Goal: Transaction & Acquisition: Purchase product/service

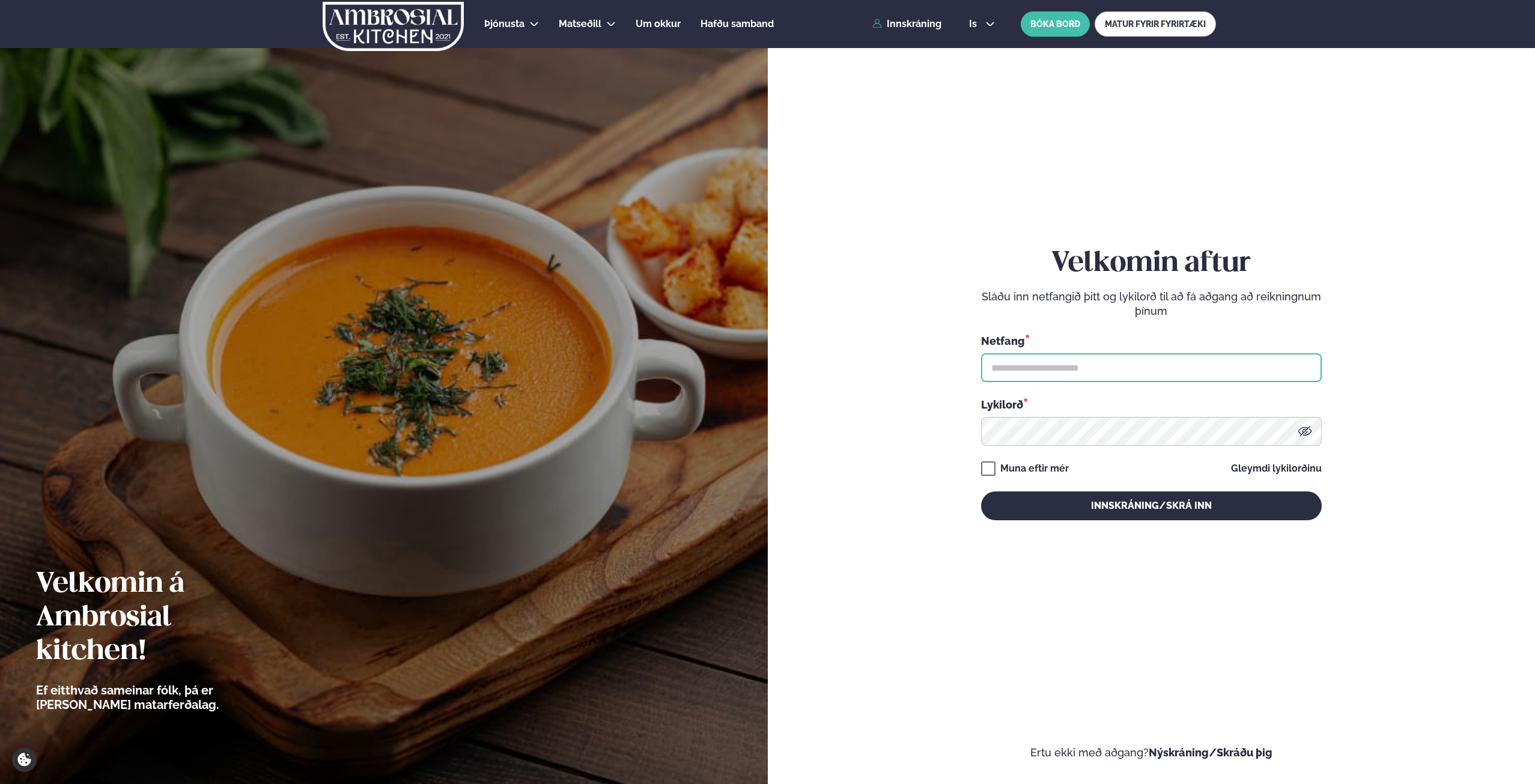
click at [1086, 367] on input "text" at bounding box center [1151, 367] width 341 height 29
type input "**********"
click at [981, 492] on button "Innskráning/Skrá inn" at bounding box center [1151, 506] width 341 height 29
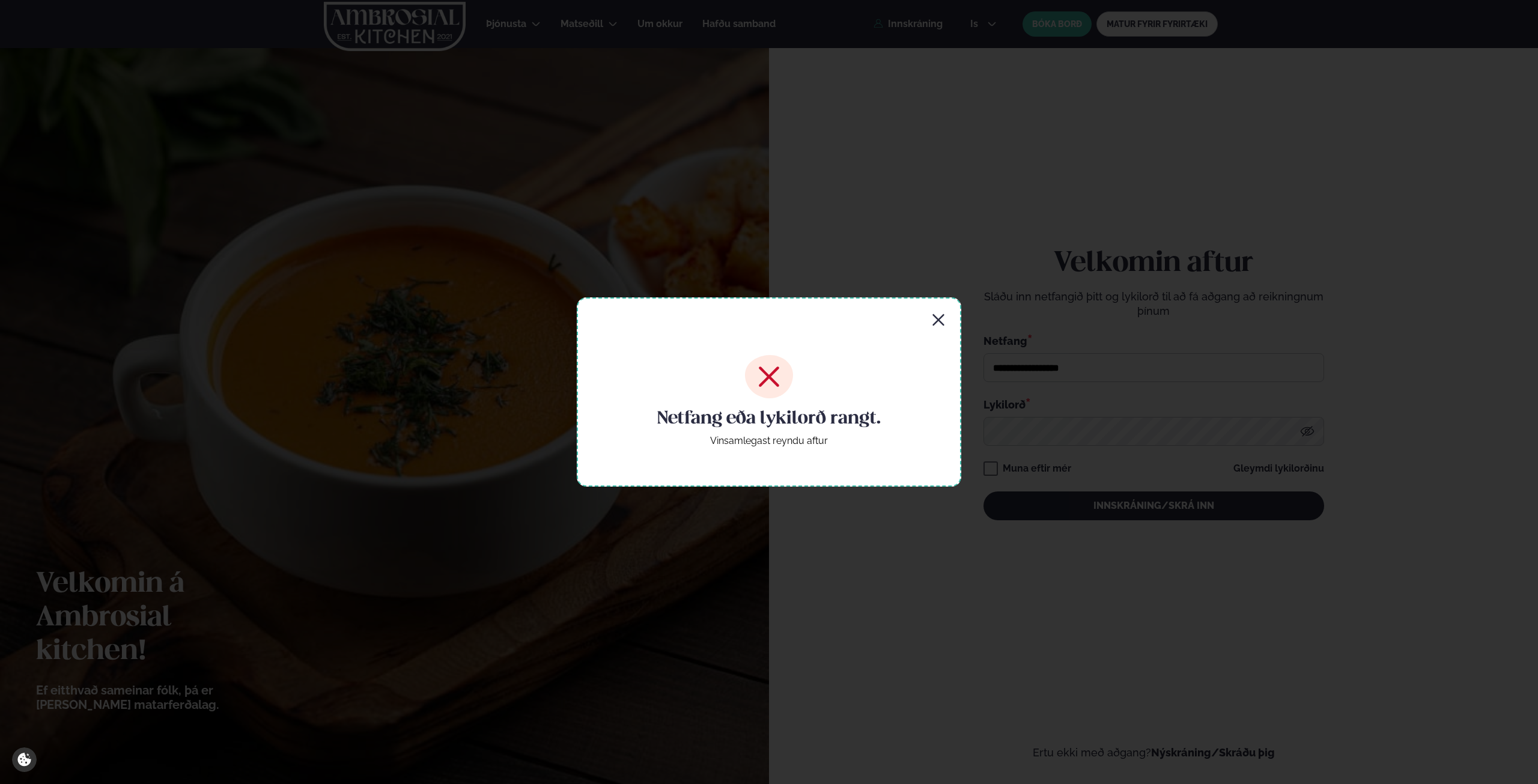
click at [940, 325] on icon "button" at bounding box center [939, 320] width 14 height 14
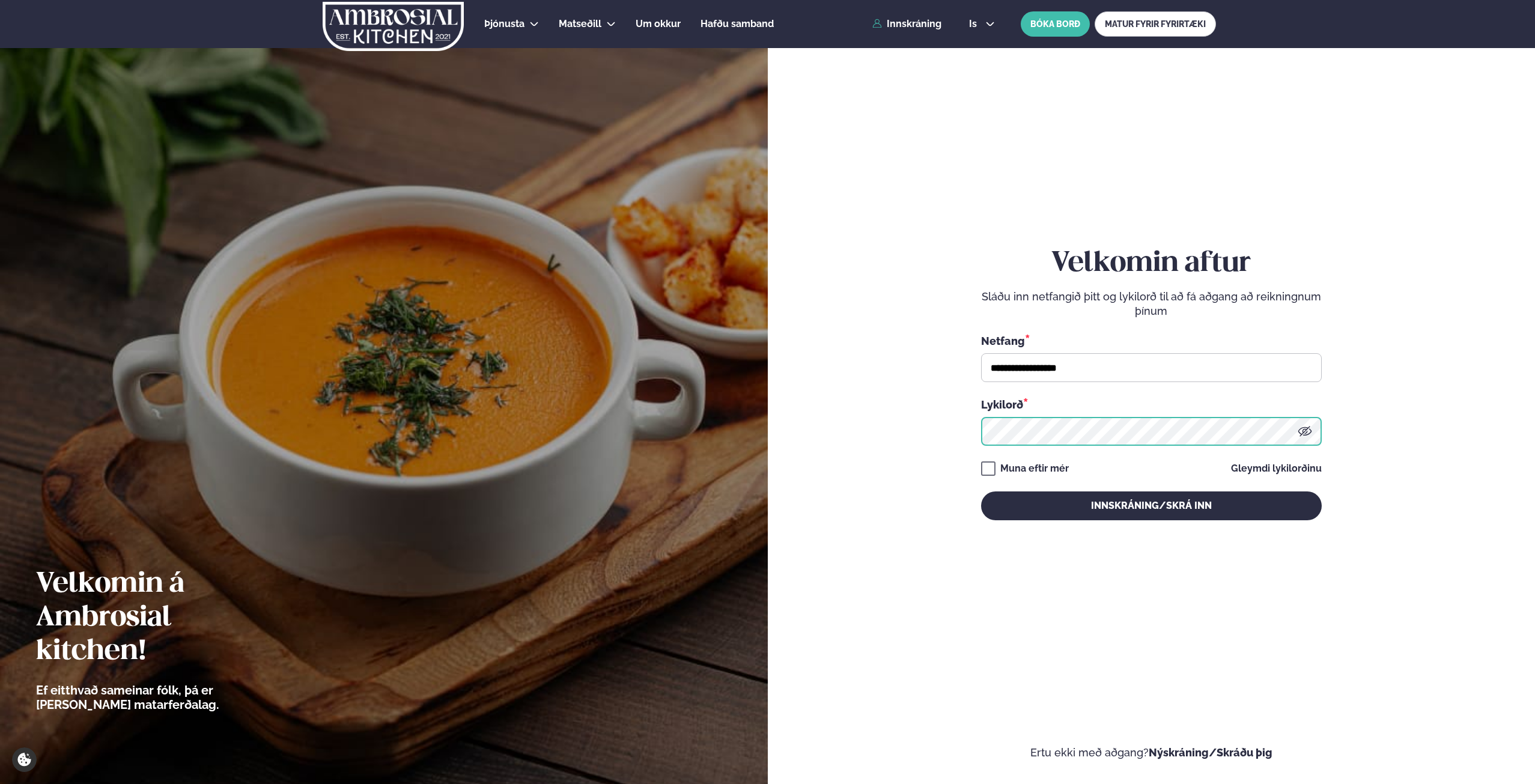
click at [981, 492] on button "Innskráning/Skrá inn" at bounding box center [1151, 506] width 341 height 29
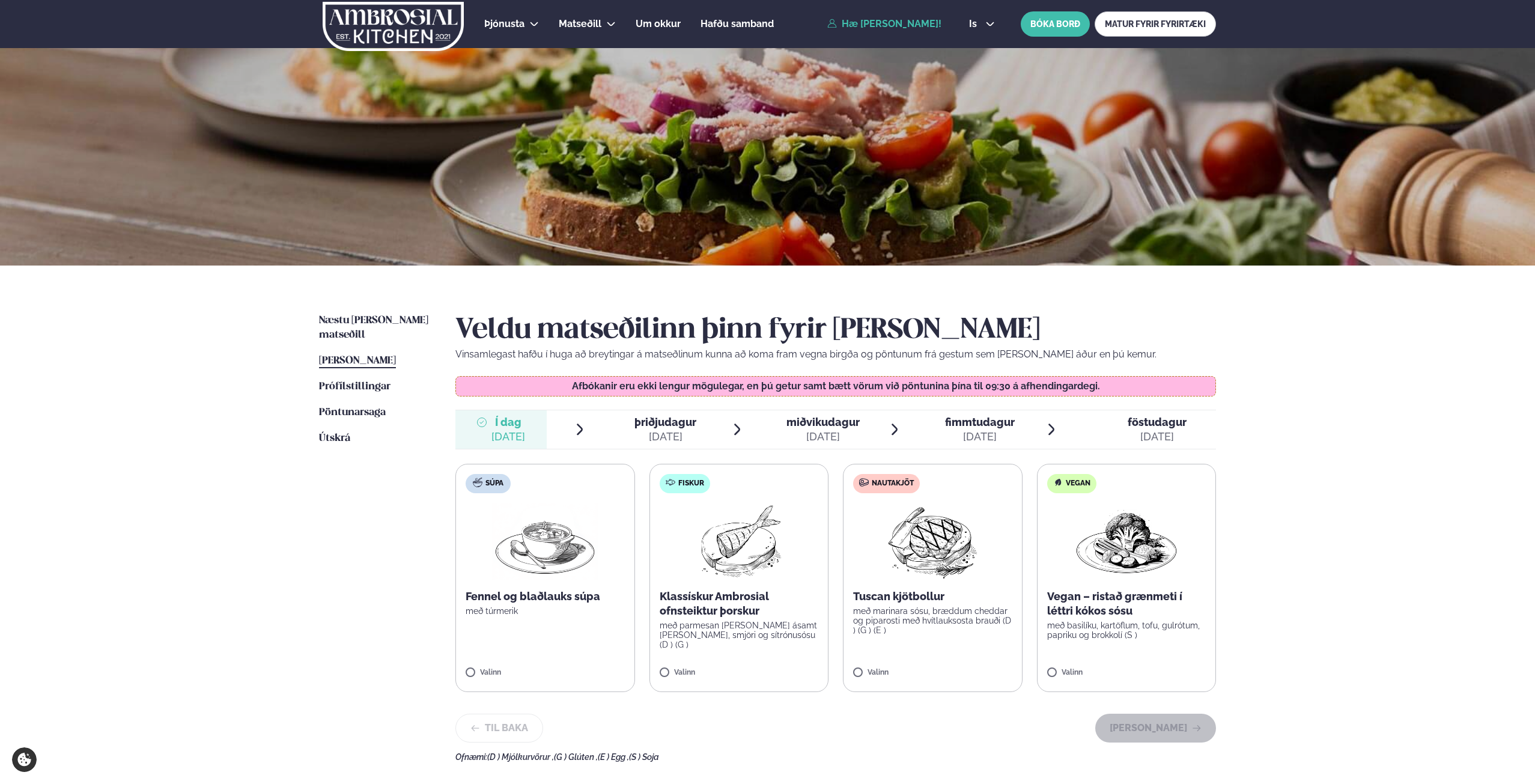
click at [885, 609] on p "með marinara sósu, bræddum cheddar og piparosti með hvítlauksosta brauði (D ) (…" at bounding box center [933, 620] width 159 height 29
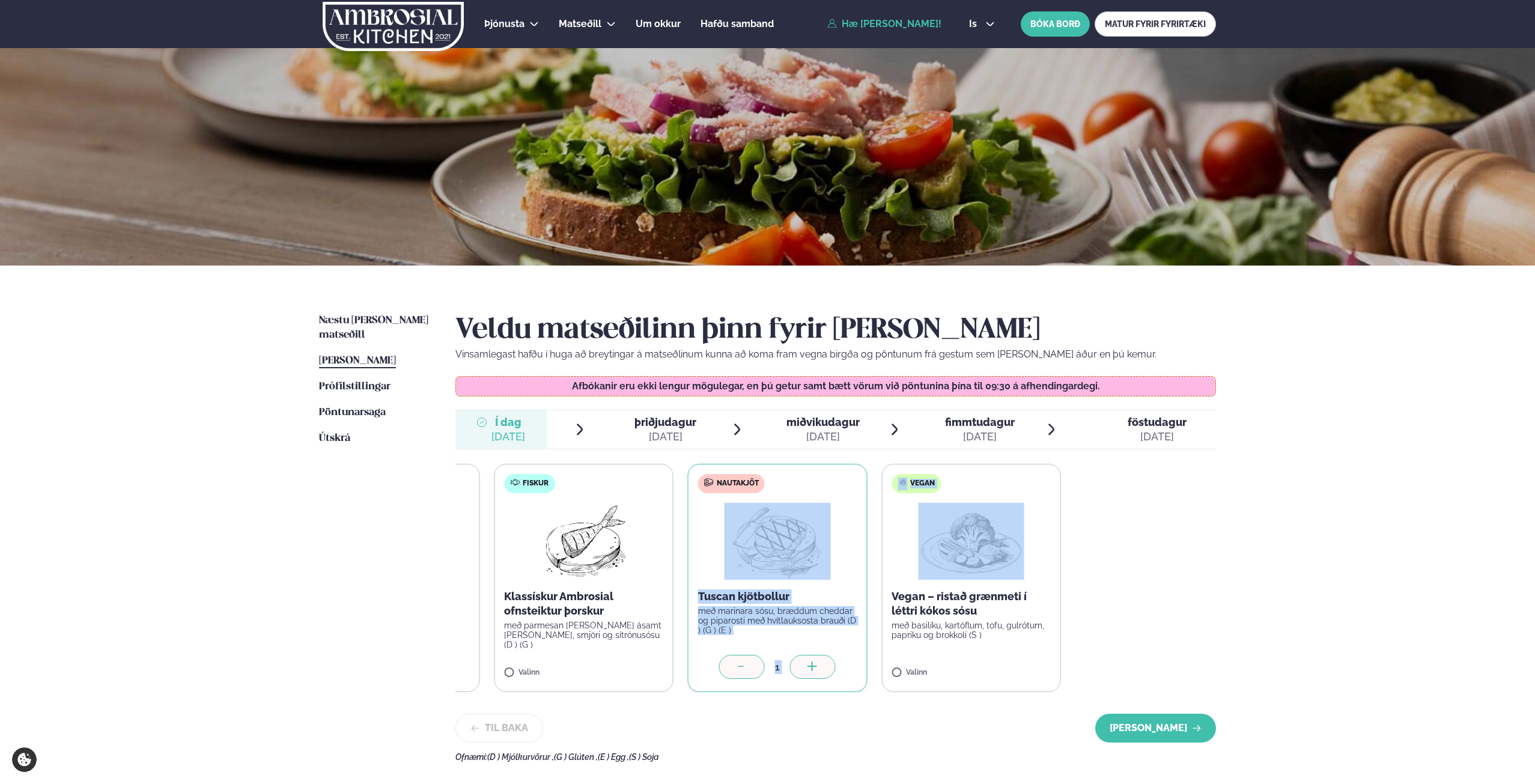
drag, startPoint x: 995, startPoint y: 557, endPoint x: 765, endPoint y: 555, distance: 230.0
click at [765, 555] on div "Súpa Fennel og blaðlauks súpa með túrmerik Valinn Fiskur Klassískur Ambrosial o…" at bounding box center [680, 578] width 761 height 228
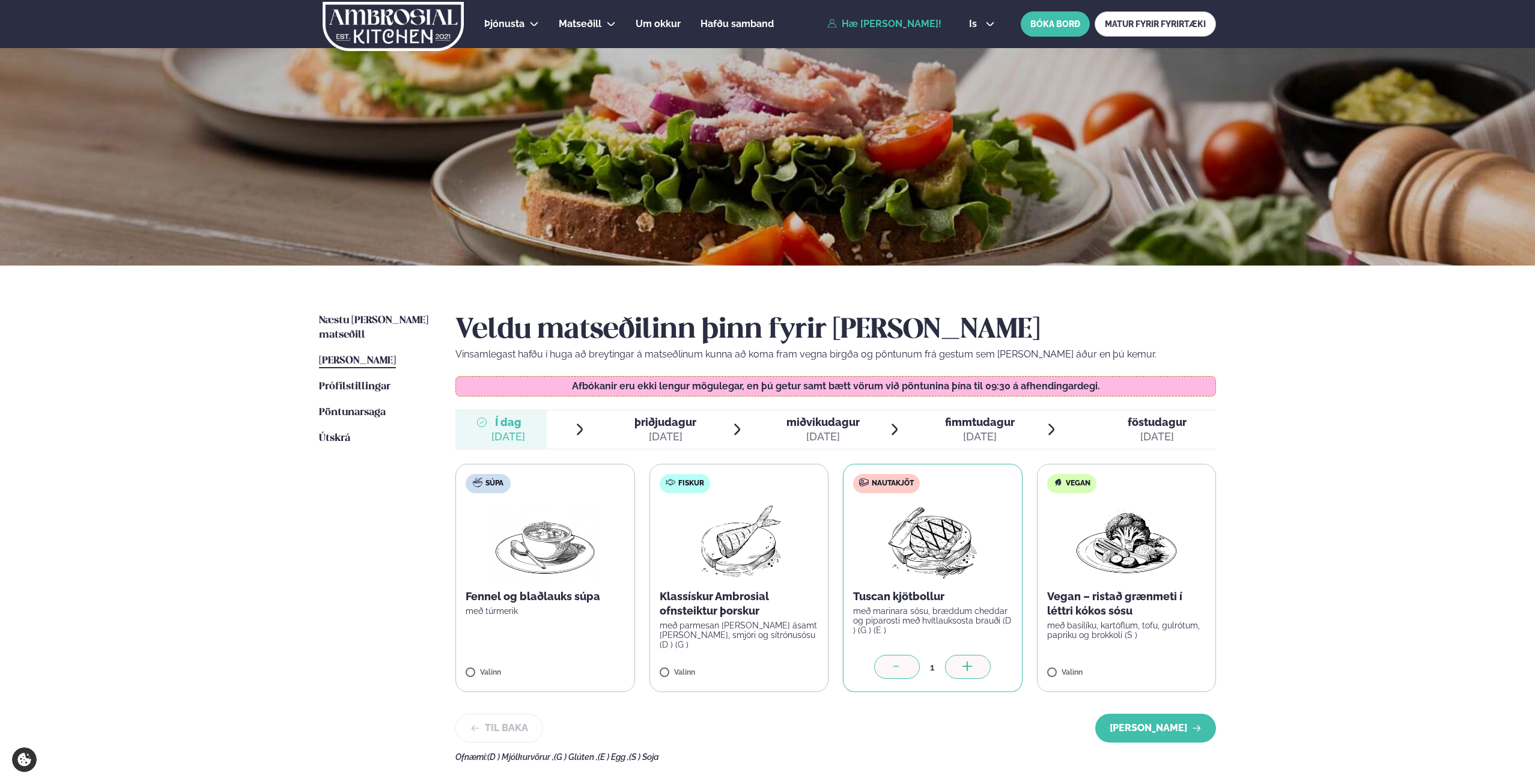
click at [1372, 656] on div "Þjónusta Hádegismatur fyrir fyrirtæki Fyrirtækja veitingar Einkapartý Matseðill…" at bounding box center [767, 526] width 1535 height 1053
click at [1185, 731] on button "[PERSON_NAME]" at bounding box center [1156, 728] width 121 height 29
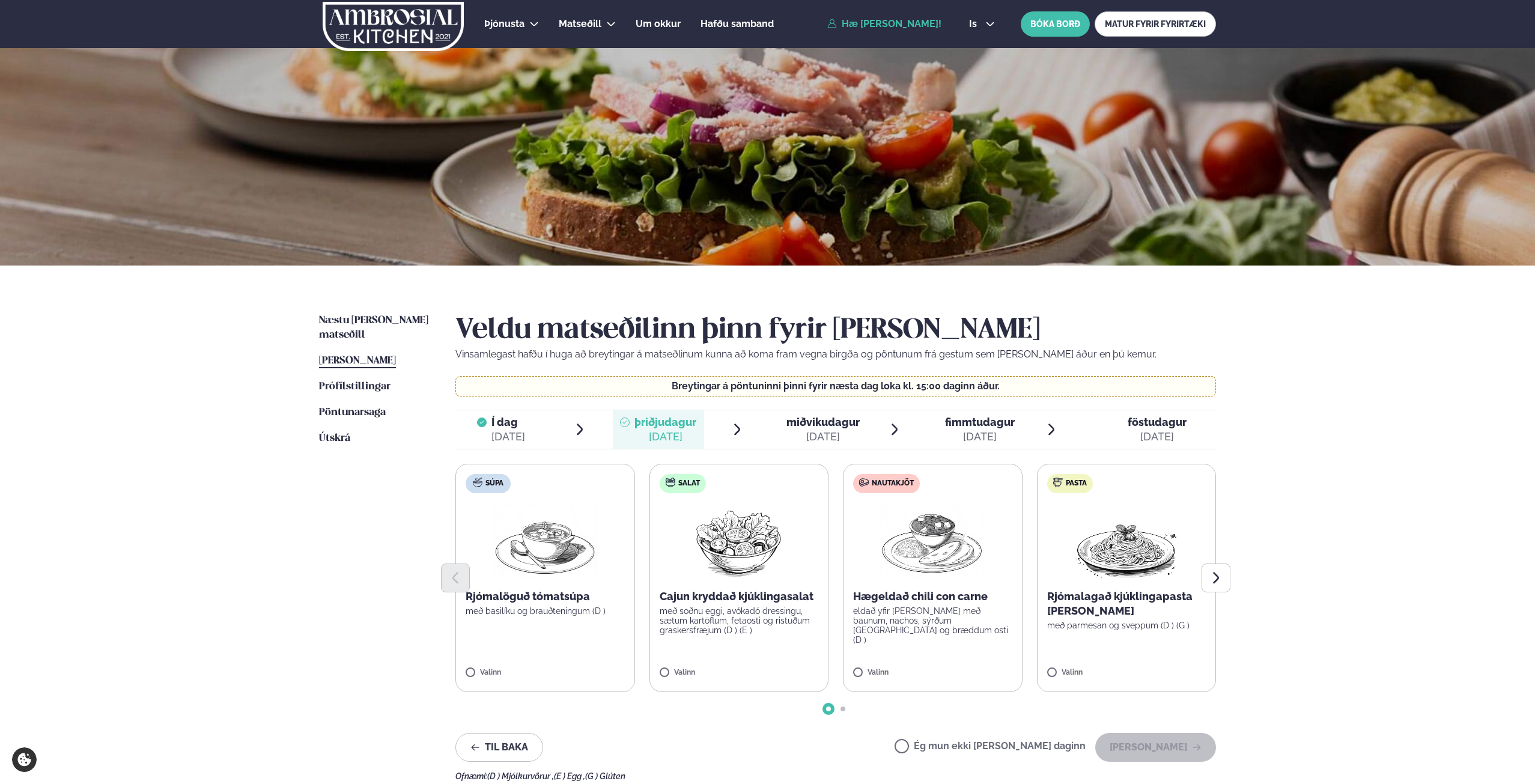
click at [856, 666] on label "Nautakjöt Hægeldað chili con carne eldað yfir [PERSON_NAME] með baunum, nachos,…" at bounding box center [932, 578] width 179 height 228
click at [1188, 737] on button "[PERSON_NAME]" at bounding box center [1156, 747] width 121 height 29
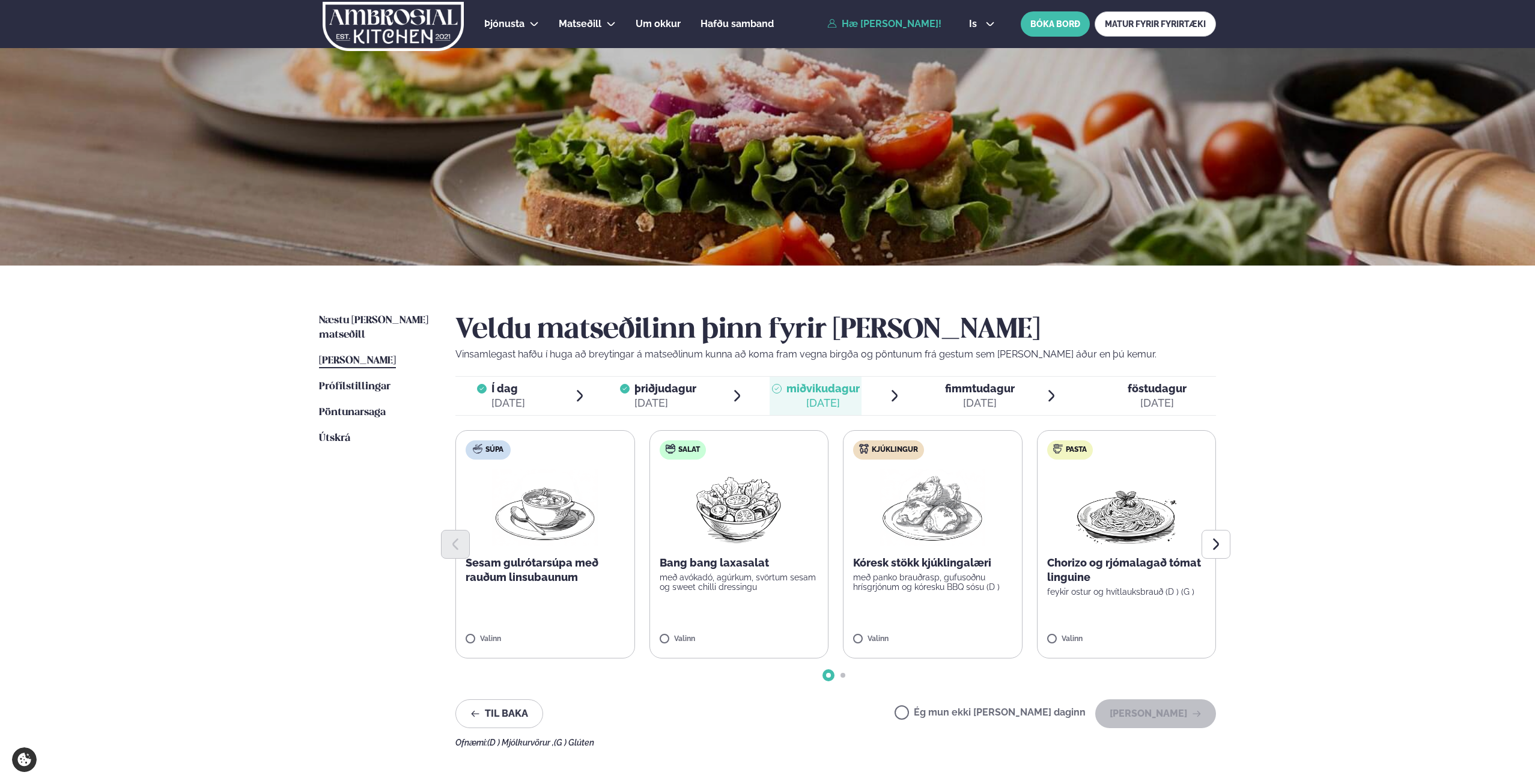
click at [852, 632] on label "Kjúklingur Kóresk stökk kjúklingalæri með panko brauðrasp, gufusoðnu hrísgrjónu…" at bounding box center [932, 543] width 179 height 228
click at [853, 639] on label "Kjúklingur Kóresk stökk kjúklingalæri með panko brauðrasp, gufusoðnu hrísgrjónu…" at bounding box center [932, 543] width 179 height 228
click at [855, 639] on div "1" at bounding box center [933, 633] width 159 height 24
click at [1164, 713] on button "[PERSON_NAME]" at bounding box center [1156, 714] width 121 height 29
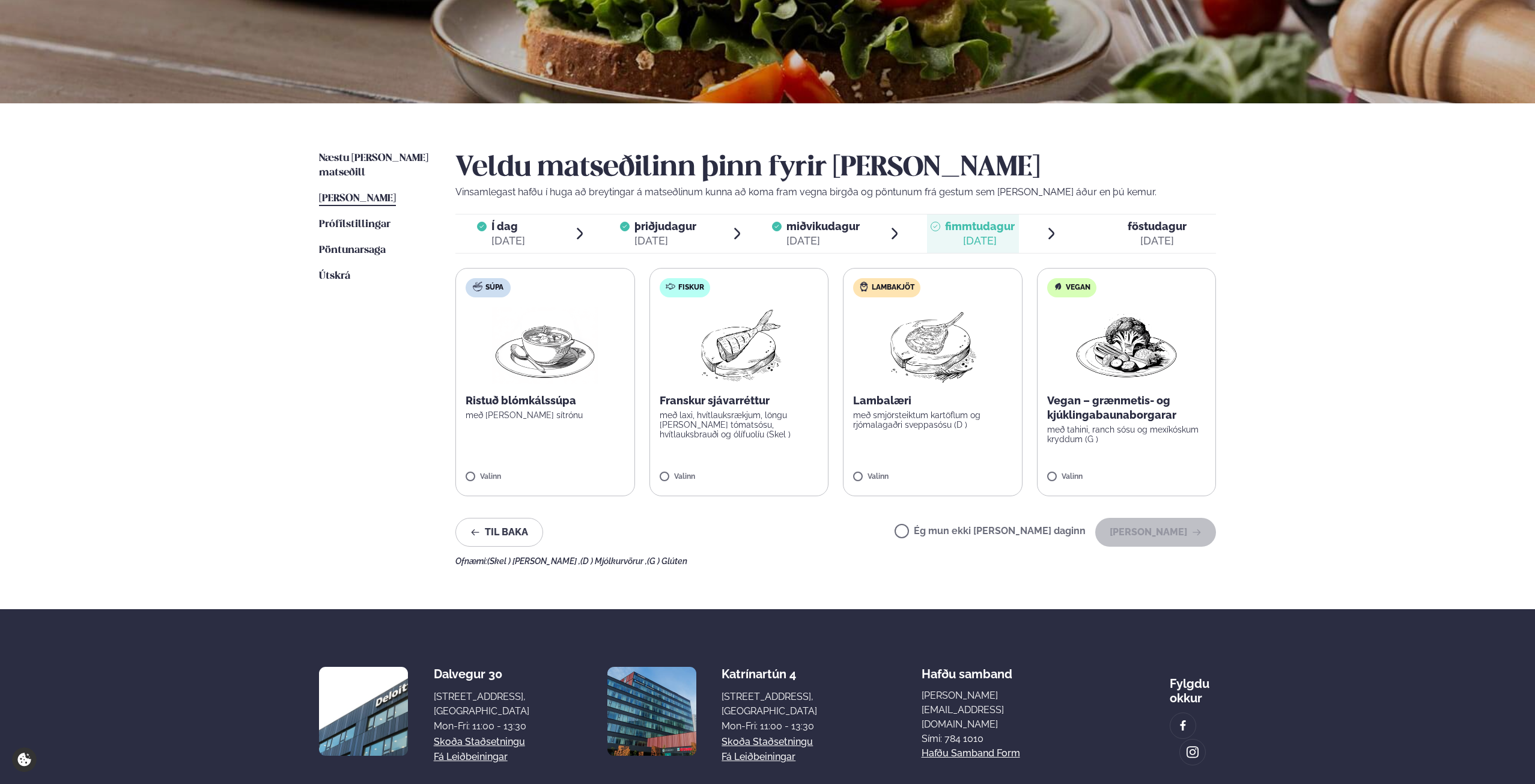
scroll to position [180, 0]
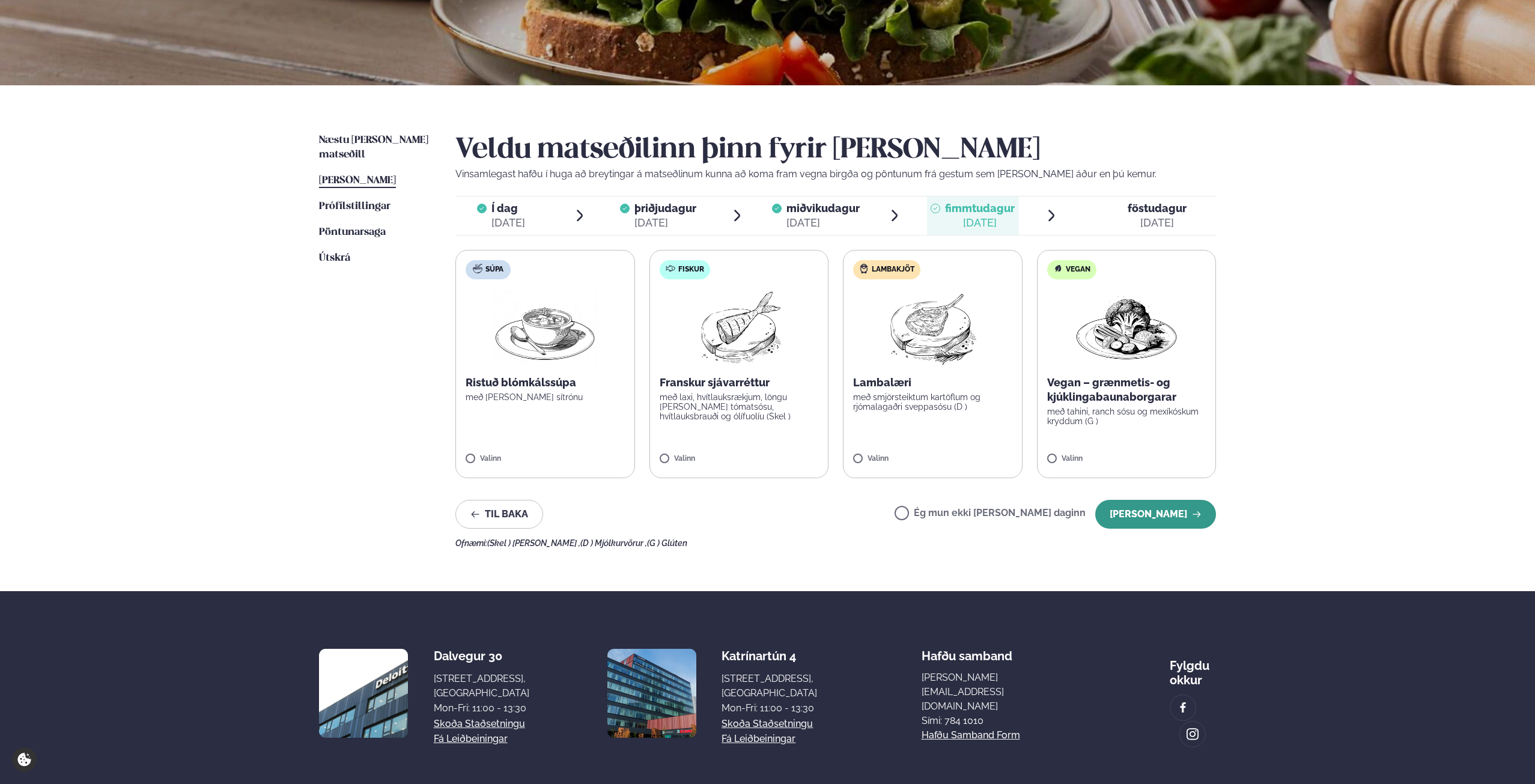
click at [1180, 512] on button "[PERSON_NAME]" at bounding box center [1156, 514] width 121 height 29
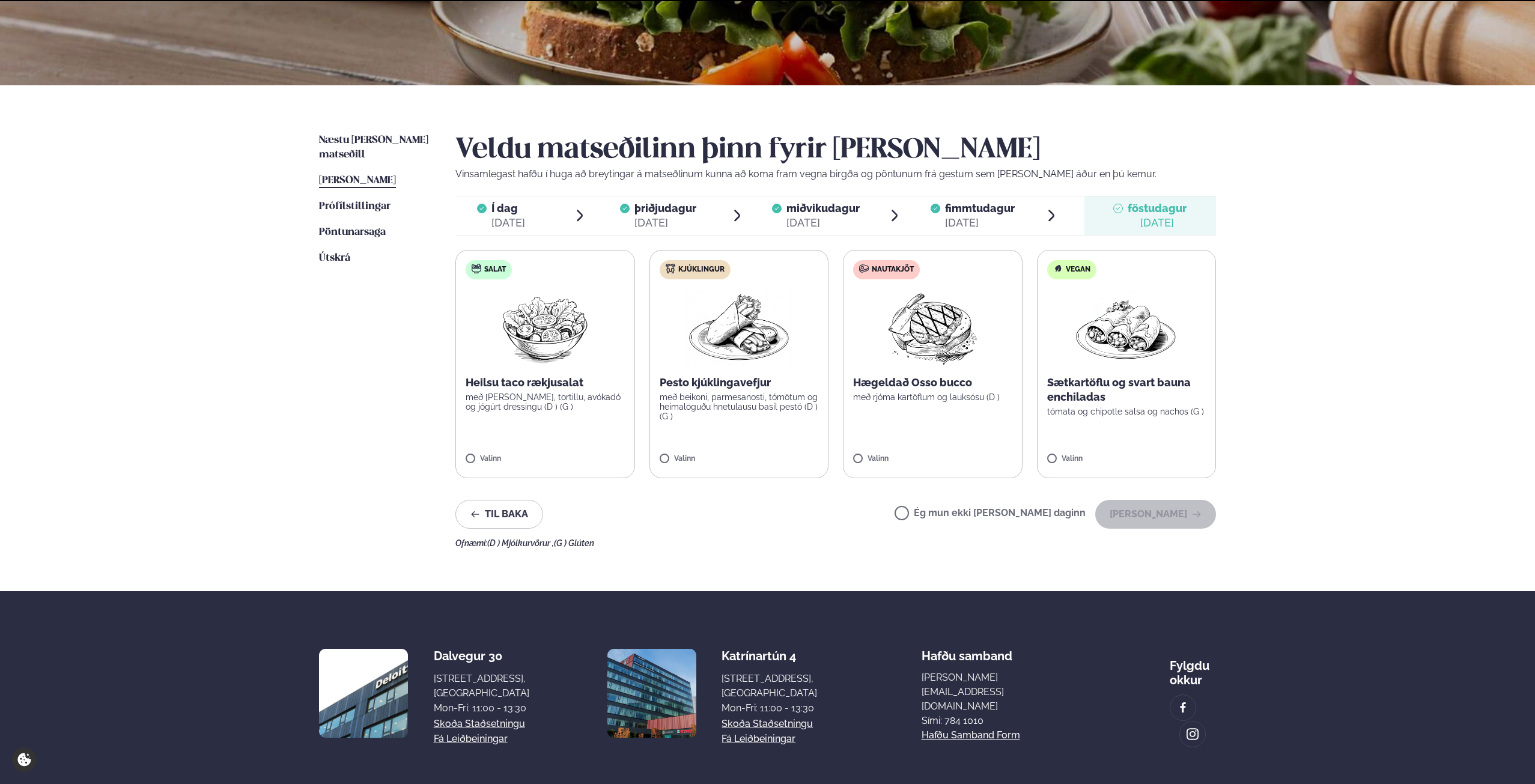
click at [956, 509] on label "Ég mun ekki [PERSON_NAME] daginn" at bounding box center [990, 514] width 191 height 12
click at [1195, 518] on icon "button" at bounding box center [1196, 514] width 10 height 10
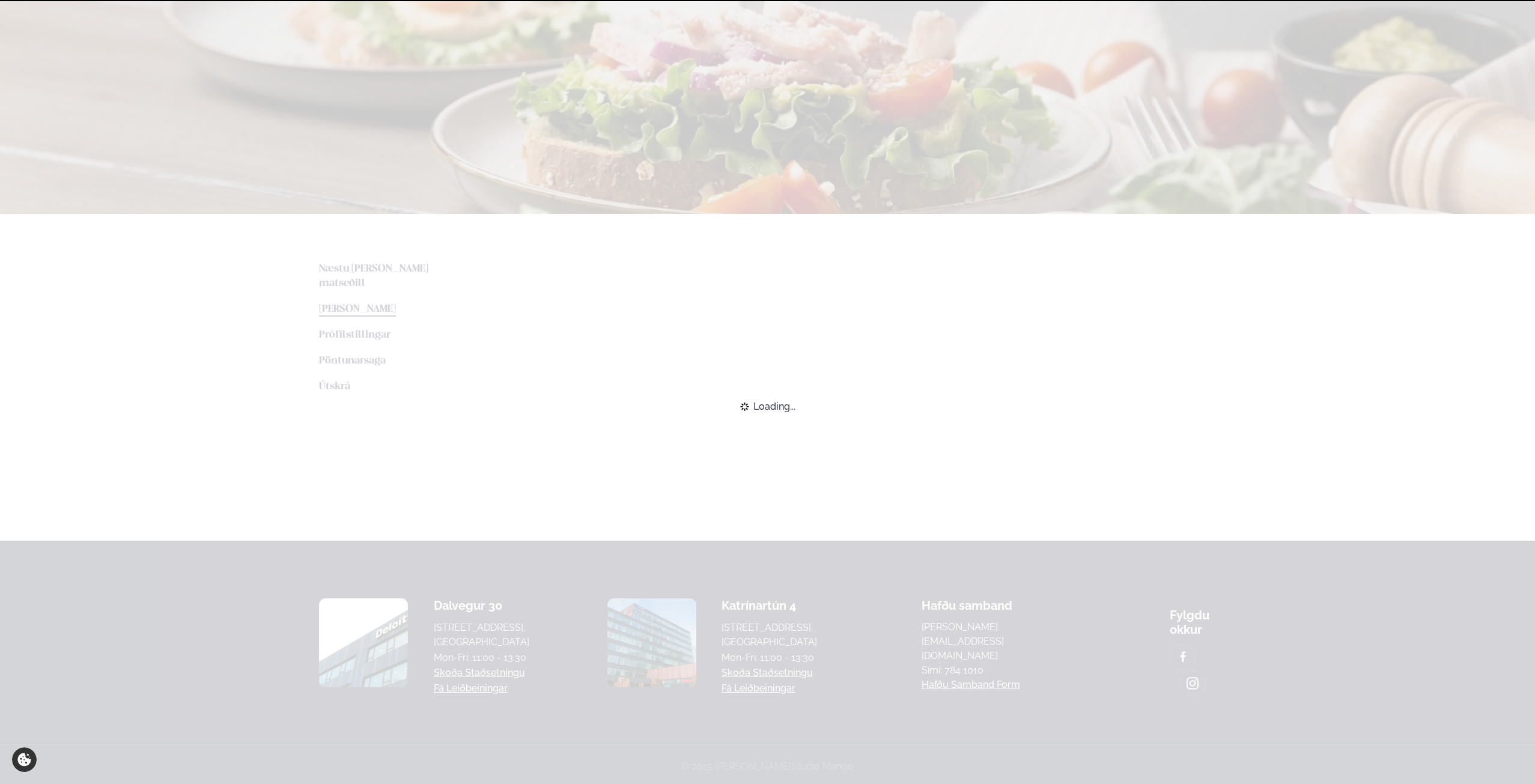
scroll to position [114, 0]
